Goal: Information Seeking & Learning: Learn about a topic

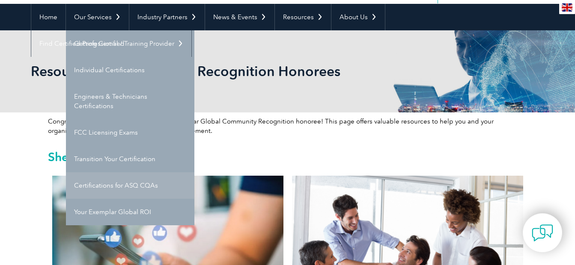
scroll to position [86, 0]
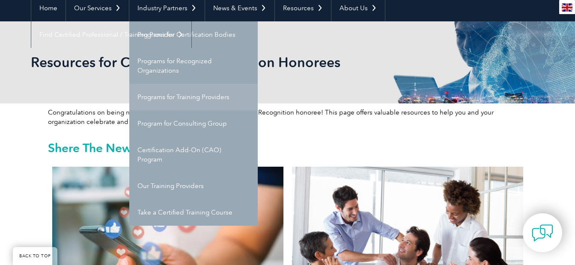
click at [172, 101] on link "Programs for Training Providers" at bounding box center [193, 97] width 128 height 27
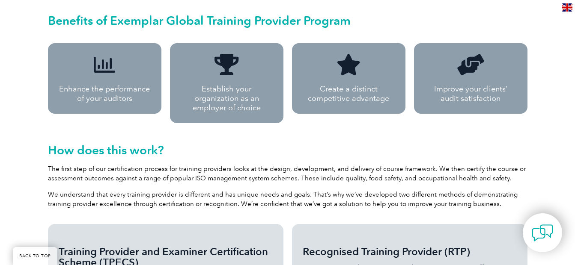
scroll to position [642, 0]
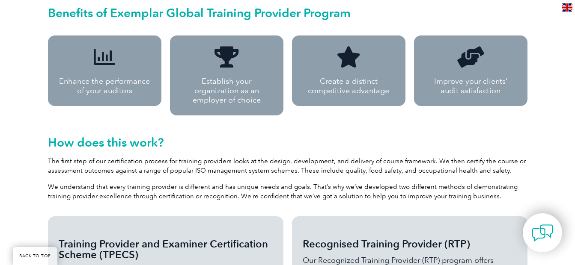
click at [100, 84] on p "Enhance the performance of your auditors" at bounding box center [105, 86] width 92 height 19
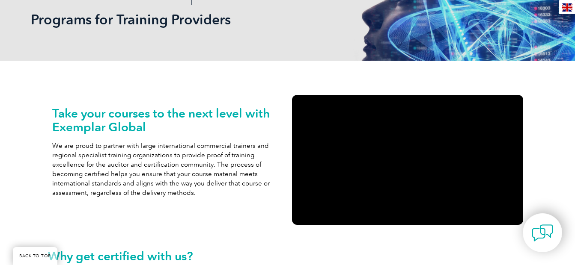
scroll to position [0, 0]
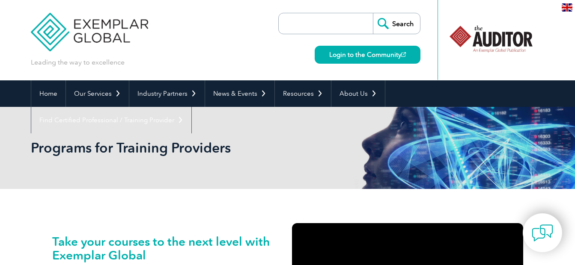
click at [339, 31] on input "search" at bounding box center [328, 23] width 90 height 21
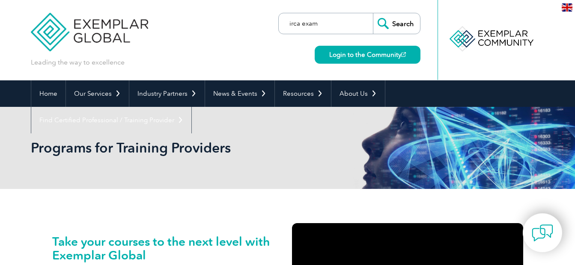
type input "irca exam"
click at [400, 26] on input "Search" at bounding box center [396, 23] width 47 height 21
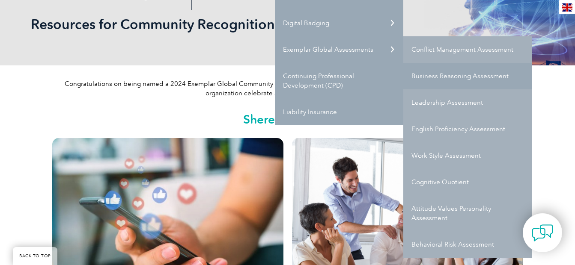
scroll to position [128, 0]
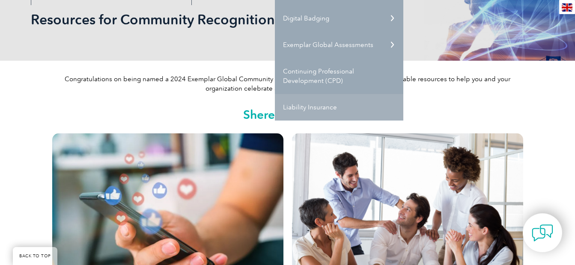
click at [328, 111] on link "Liability Insurance" at bounding box center [339, 107] width 128 height 27
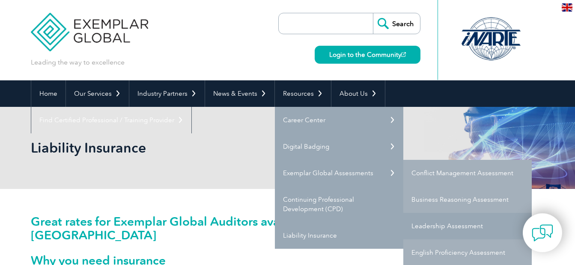
click at [471, 229] on link "Leadership Assessment" at bounding box center [467, 226] width 128 height 27
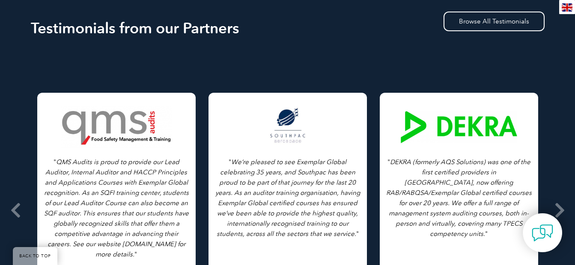
scroll to position [1198, 0]
